Goal: Task Accomplishment & Management: Manage account settings

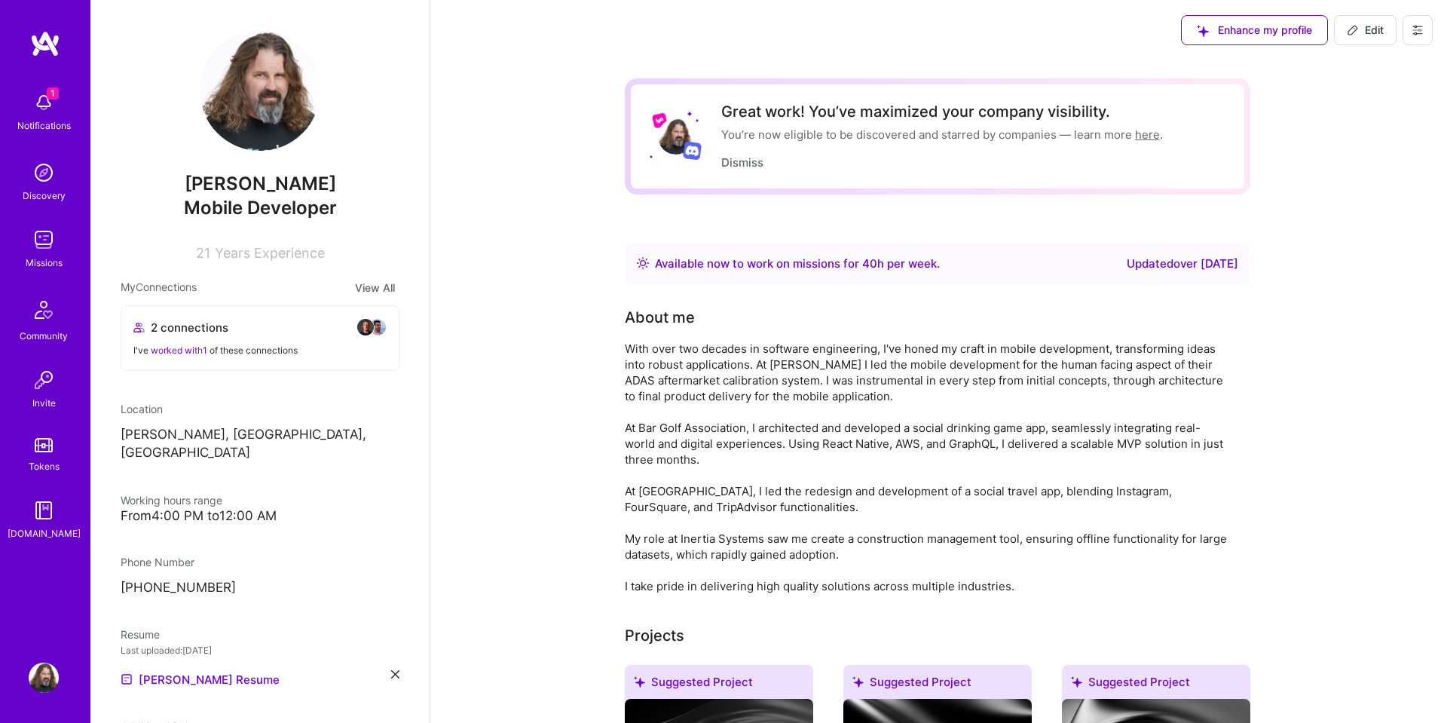
click at [1413, 39] on button at bounding box center [1417, 30] width 30 height 30
click at [1361, 69] on button "Settings" at bounding box center [1375, 64] width 113 height 38
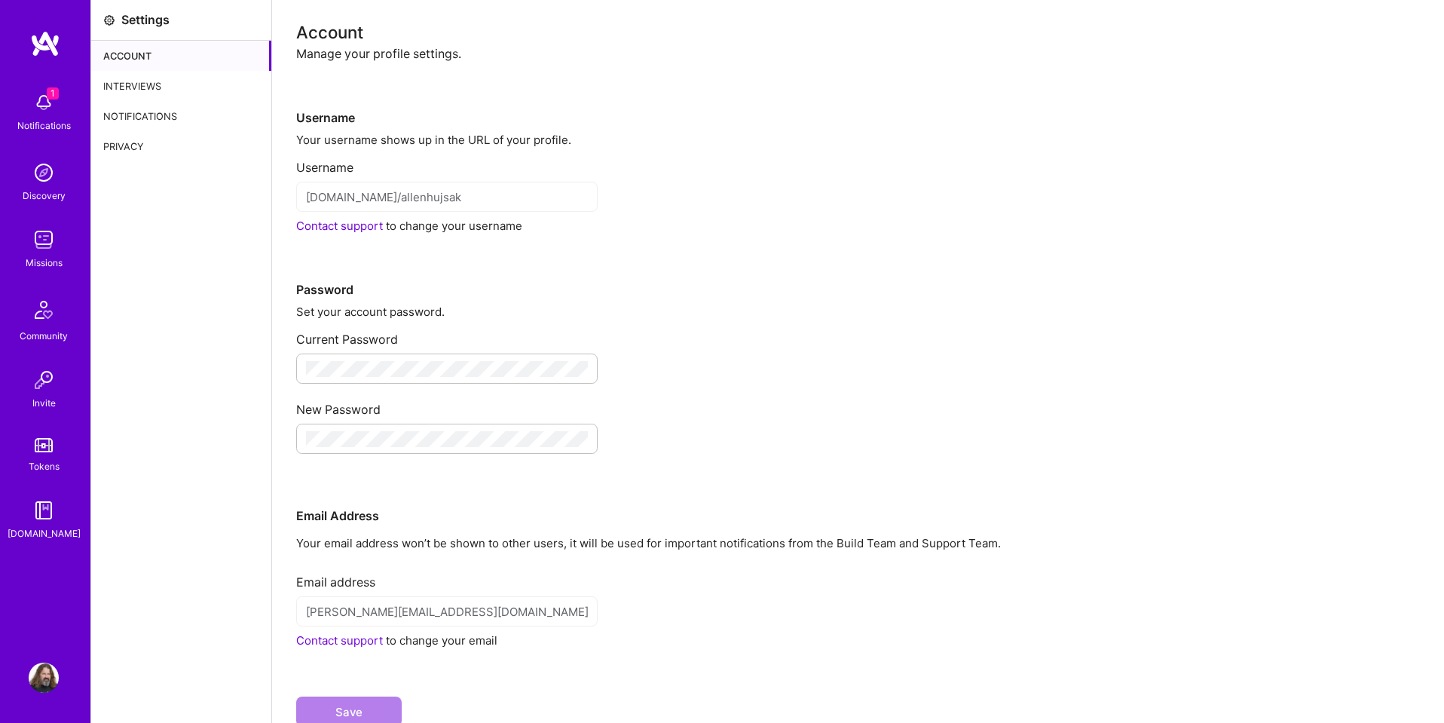
click at [139, 89] on div "Interviews" at bounding box center [181, 86] width 180 height 30
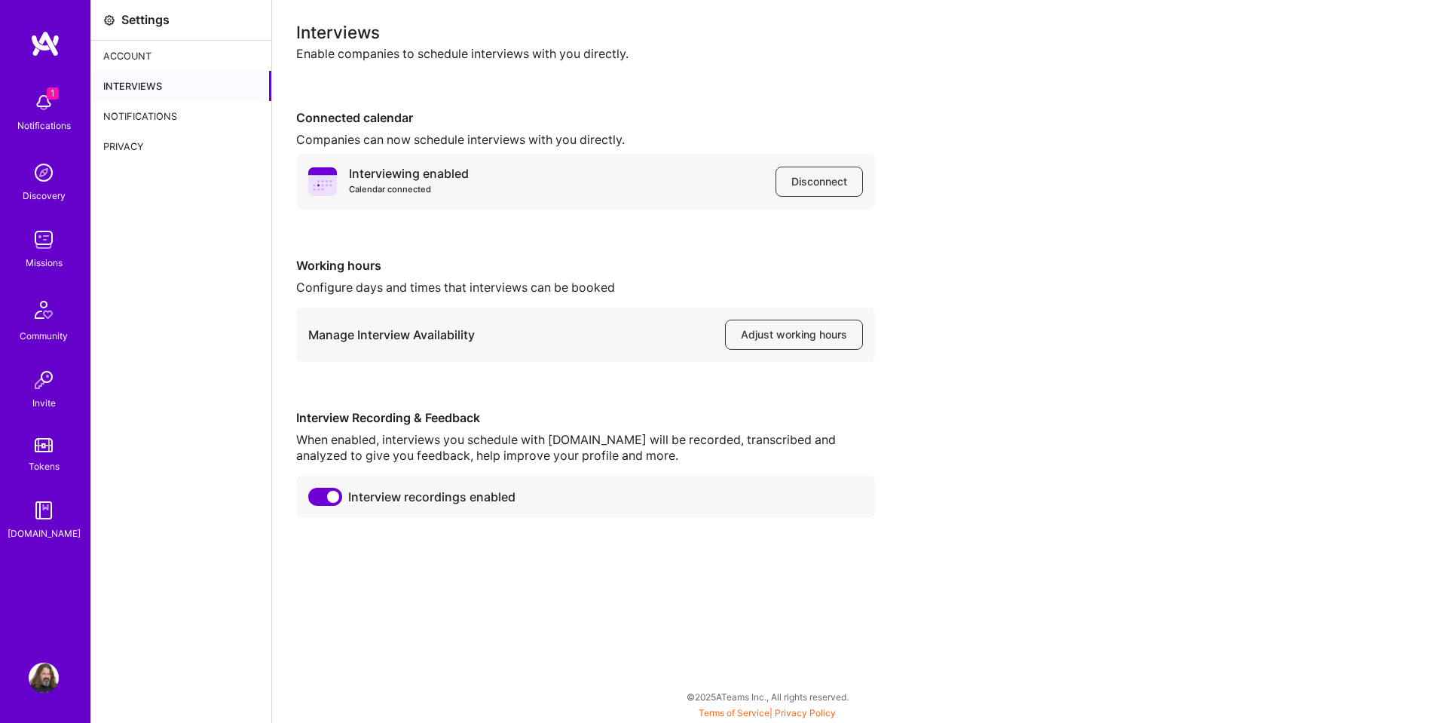
click at [40, 680] on img at bounding box center [44, 677] width 30 height 30
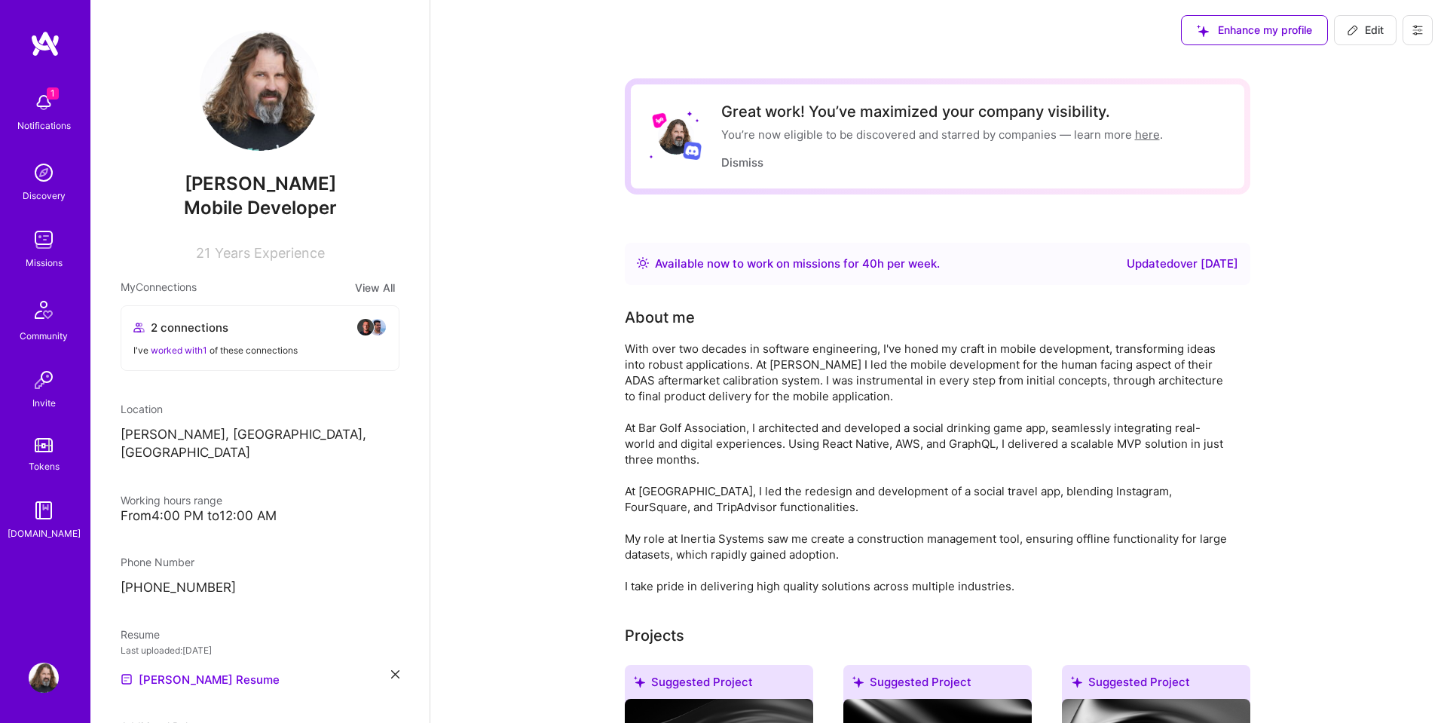
click at [39, 239] on img at bounding box center [44, 240] width 30 height 30
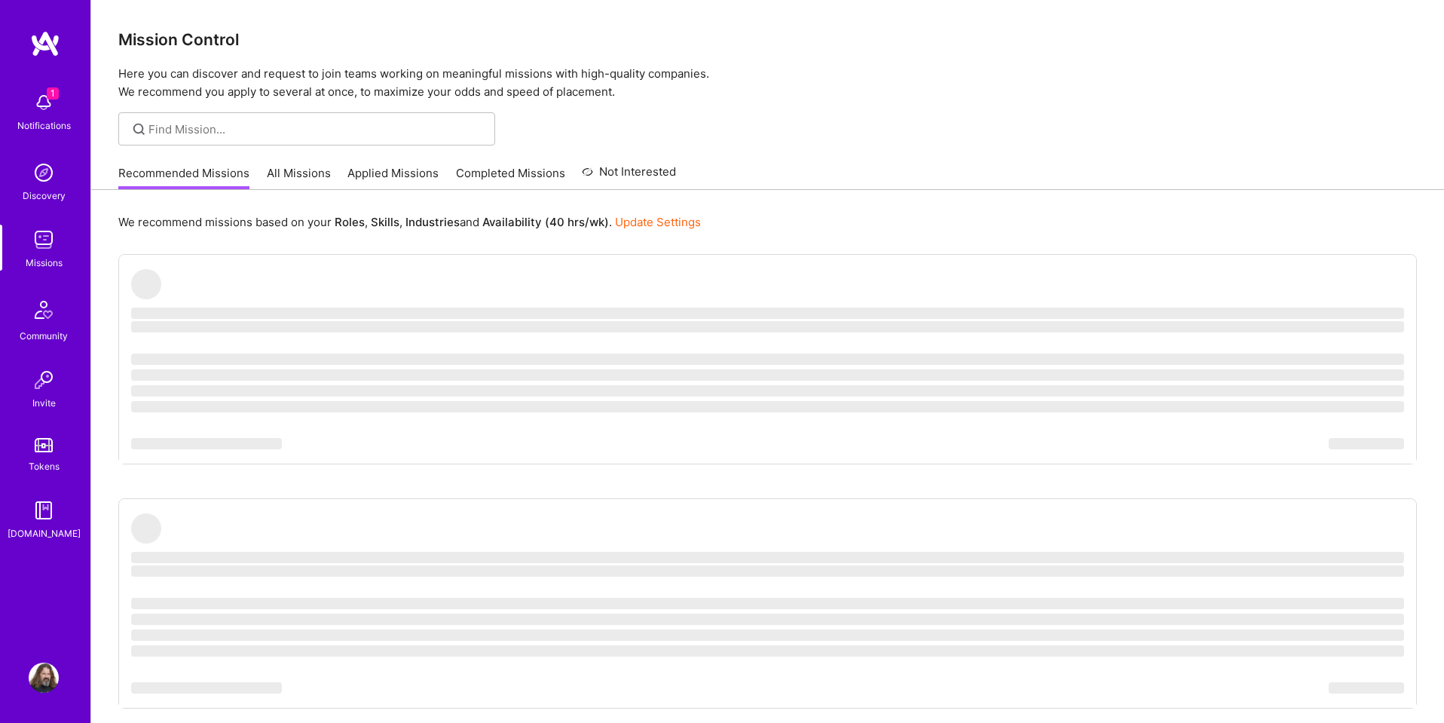
click at [371, 172] on link "Applied Missions" at bounding box center [392, 177] width 91 height 25
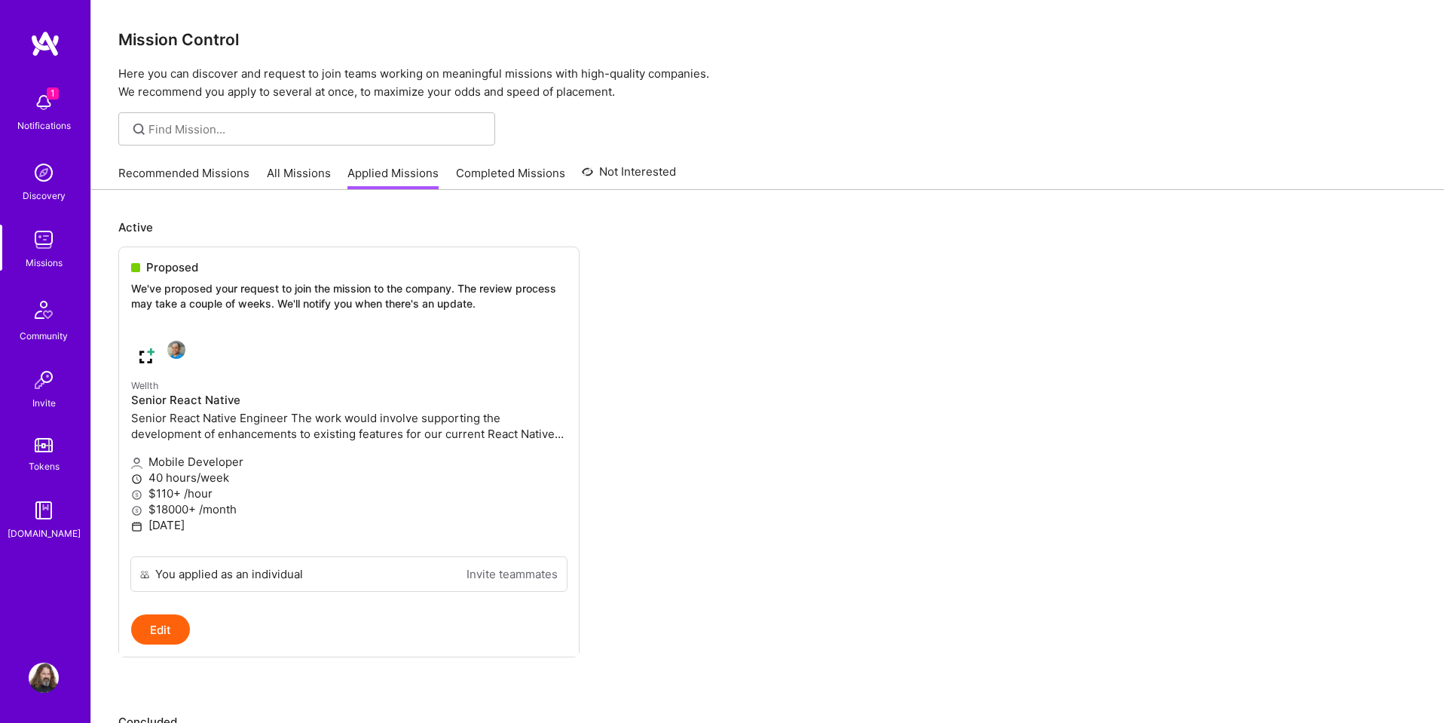
click at [50, 673] on img at bounding box center [44, 677] width 30 height 30
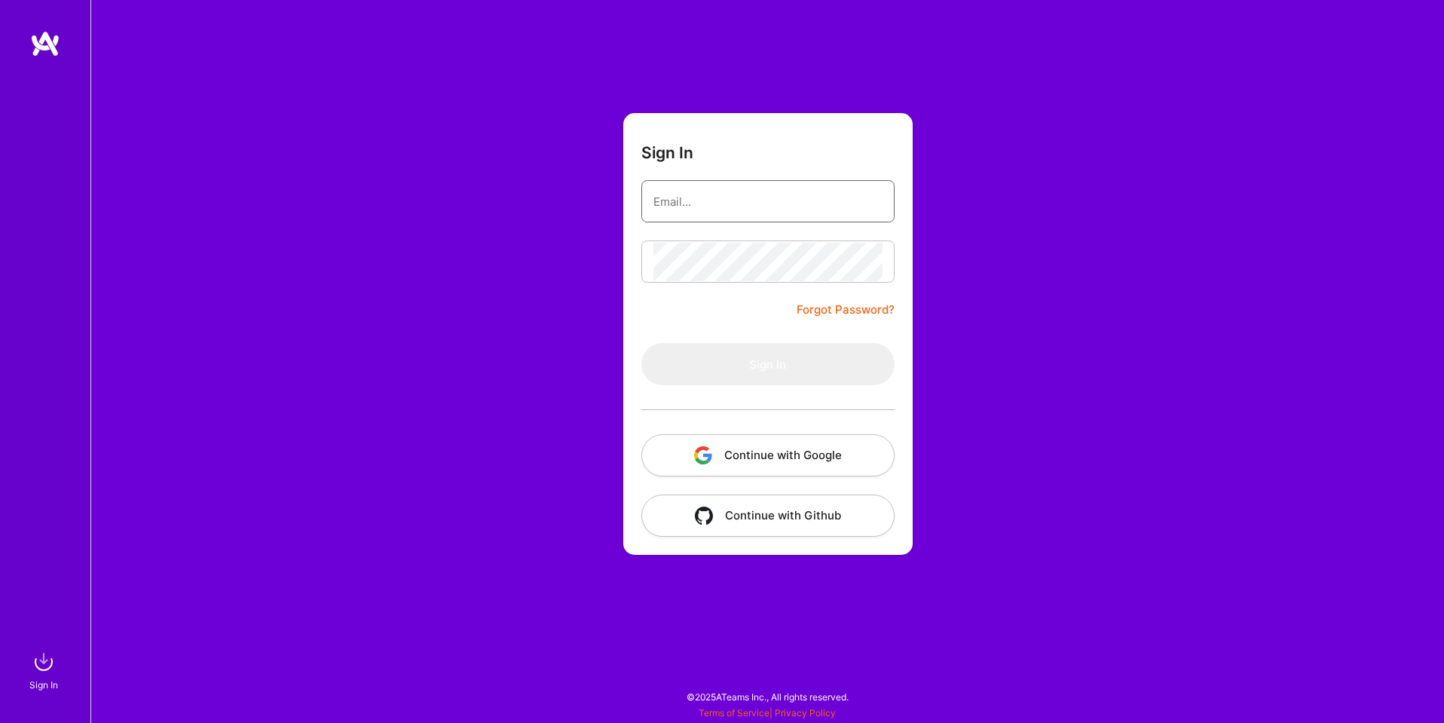
type input "sarahjanemills@gmail.com"
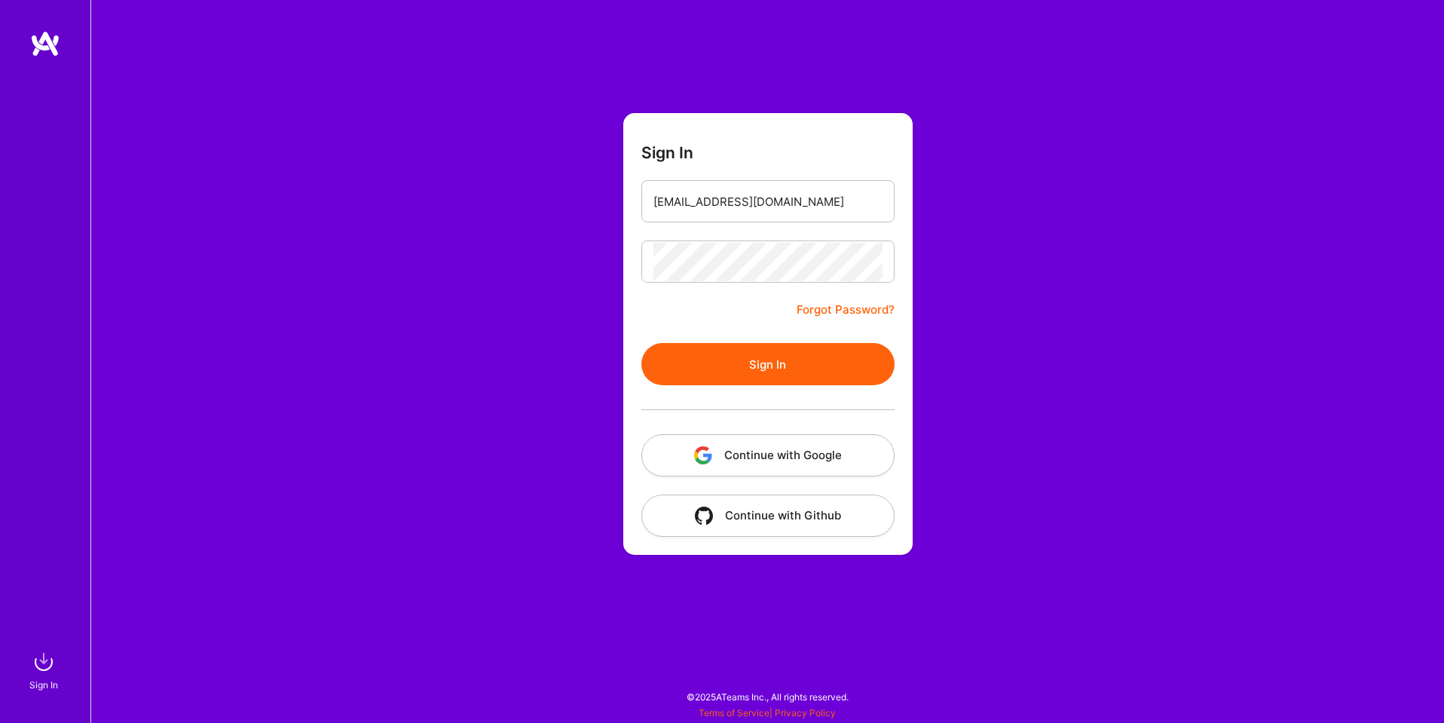
click at [813, 462] on button "Continue with Google" at bounding box center [767, 455] width 253 height 42
